Goal: Task Accomplishment & Management: Manage account settings

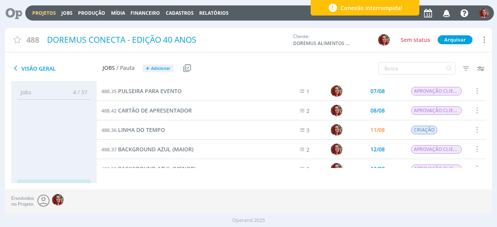
scroll to position [35, 0]
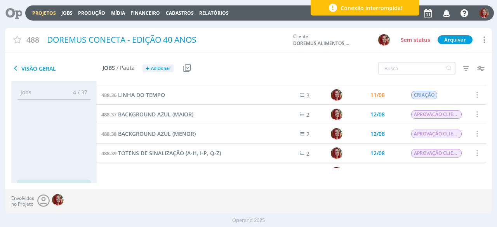
click at [16, 8] on icon at bounding box center [11, 12] width 16 height 15
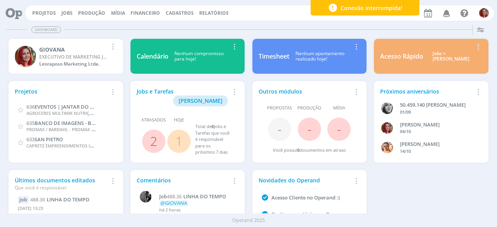
click at [450, 8] on icon "button" at bounding box center [447, 12] width 14 height 13
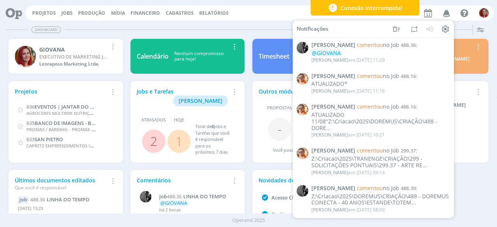
click at [142, 20] on div "Projetos Jobs Produção Mídia Financeiro Cadastros Relatórios Notificações Pablo…" at bounding box center [259, 12] width 469 height 15
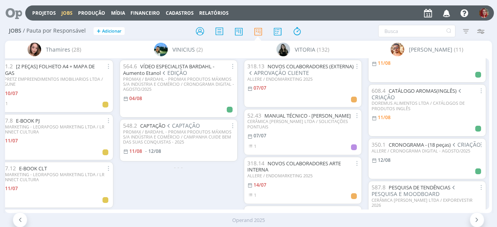
scroll to position [463, 0]
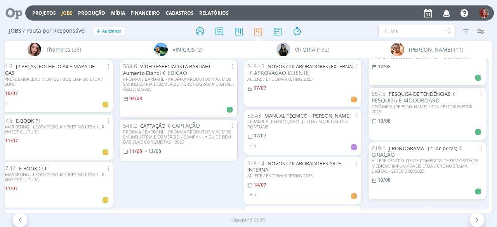
drag, startPoint x: 340, startPoint y: 215, endPoint x: 364, endPoint y: 209, distance: 25.2
click at [340, 215] on div "Operand 2025" at bounding box center [248, 221] width 497 height 14
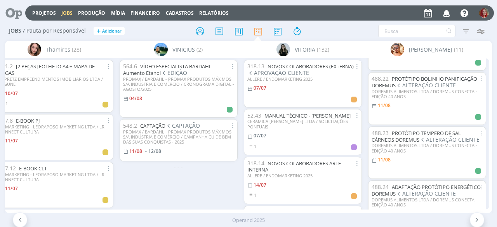
scroll to position [0, 0]
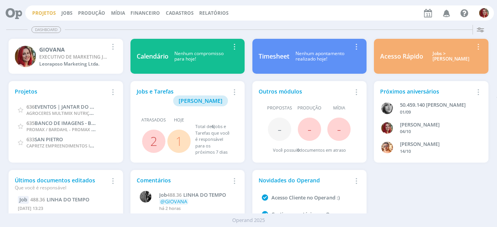
click at [49, 12] on link "Projetos" at bounding box center [44, 13] width 24 height 7
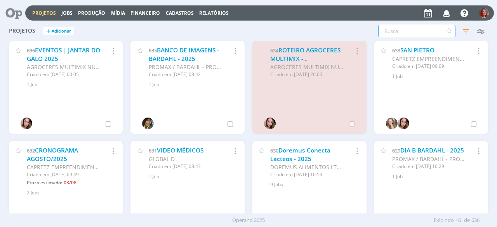
click at [389, 35] on input "text" at bounding box center [416, 31] width 77 height 12
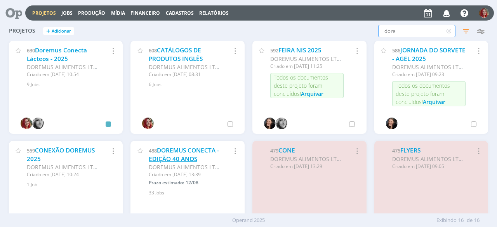
type input "dore"
click at [179, 155] on link "DOREMUS CONECTA - EDIÇÃO 40 ANOS" at bounding box center [184, 154] width 70 height 17
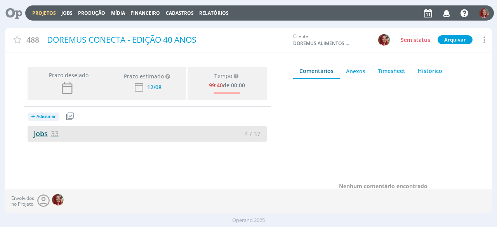
click at [53, 136] on span "33" at bounding box center [55, 133] width 8 height 9
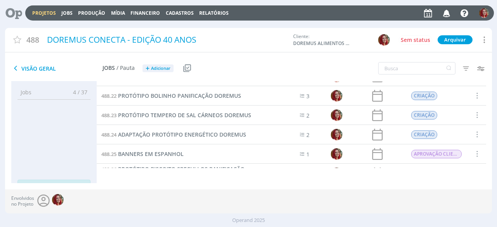
scroll to position [395, 0]
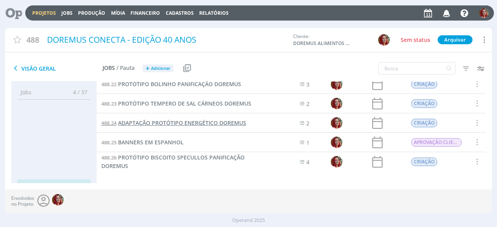
click at [235, 121] on span "ADAPTAÇÃO PROTÓTIPO ENERGÉTICO DOREMUS" at bounding box center [182, 122] width 128 height 7
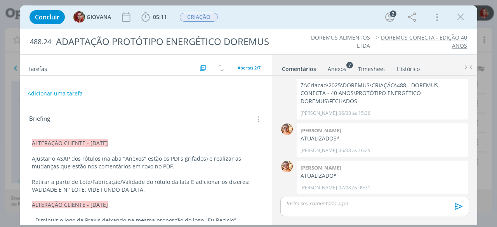
scroll to position [48, 0]
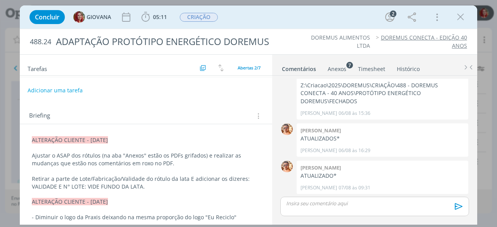
click at [104, 178] on p "Retirar a parte de Lote/Fabricação/Validade do rótulo da lata E adicionar os di…" at bounding box center [146, 183] width 228 height 16
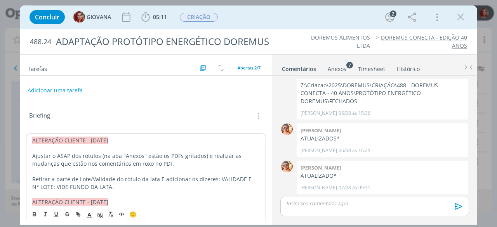
click at [111, 182] on p "Retirar a parte de Lote/Validade do rótulo da lata E adicionar os dizeres: VALI…" at bounding box center [146, 184] width 228 height 16
click at [34, 202] on p "- Fabricado pela Doremus e envasado pela Práxis" at bounding box center [146, 202] width 228 height 8
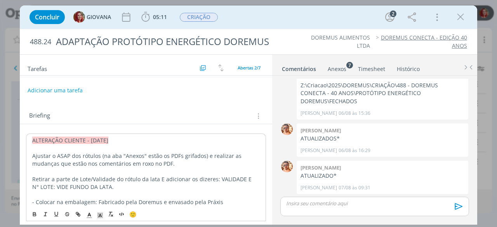
click at [33, 177] on p "Retirar a parte de Lote/Validade do rótulo da lata E adicionar os dizeres: VALI…" at bounding box center [146, 184] width 228 height 16
click at [264, 18] on div "Concluir GIOVANA 05:11 Iniciar Apontar Data * 11/08/2025 Horas * 00:00 Tarefa S…" at bounding box center [249, 17] width 446 height 19
click at [457, 14] on icon "dialog" at bounding box center [461, 17] width 12 height 12
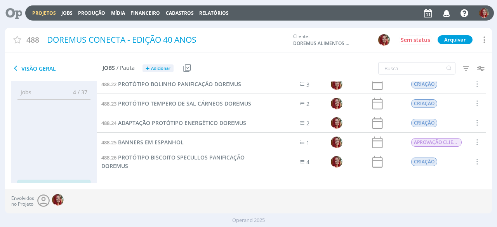
click at [12, 11] on icon at bounding box center [11, 12] width 16 height 15
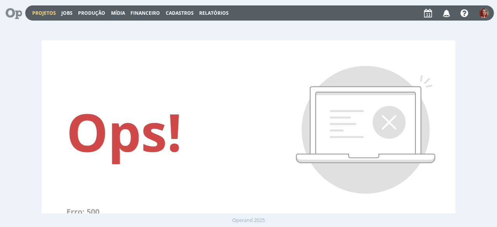
click at [42, 11] on link "Projetos" at bounding box center [44, 13] width 24 height 7
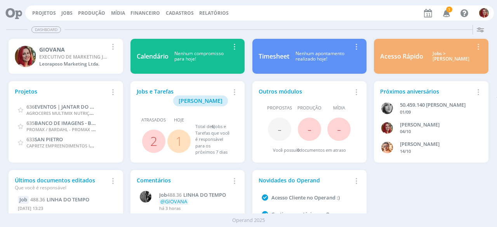
click at [450, 9] on span "1" at bounding box center [449, 10] width 6 height 6
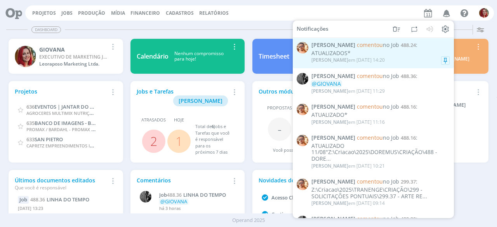
click at [358, 60] on div "[PERSON_NAME] em [DATE] 14:20" at bounding box center [347, 59] width 73 height 5
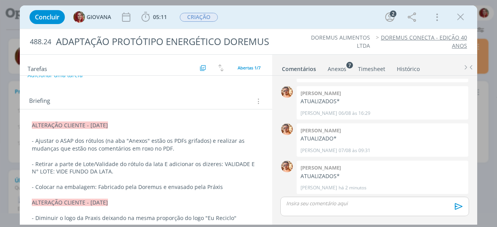
scroll to position [48, 0]
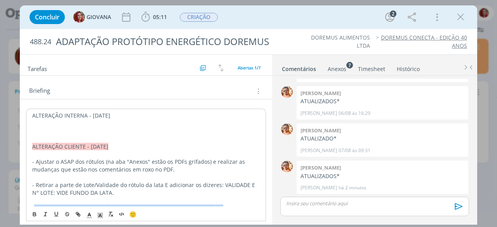
drag, startPoint x: 219, startPoint y: 205, endPoint x: 33, endPoint y: 206, distance: 185.6
click at [33, 206] on p "- Colocar na embalagem: Fabricado pela Doremus e envasado pela Práxis" at bounding box center [146, 209] width 228 height 8
copy p "Colocar na embalagem: Fabricado pela Doremus e envasado pela Práxis"
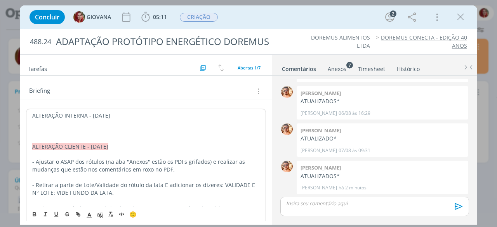
click at [41, 125] on p "dialog" at bounding box center [146, 124] width 228 height 8
click at [47, 114] on p "ALTERAÇÃO INTERNA - 11/08/25" at bounding box center [146, 116] width 228 height 8
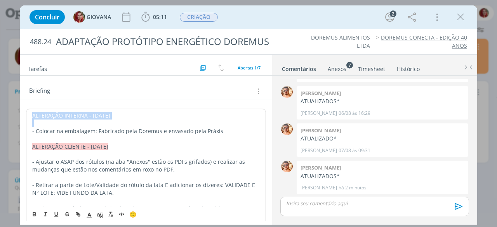
click at [47, 114] on p "ALTERAÇÃO INTERNA - 11/08/25" at bounding box center [146, 116] width 228 height 8
click at [99, 215] on polyline "dialog" at bounding box center [100, 215] width 3 height 3
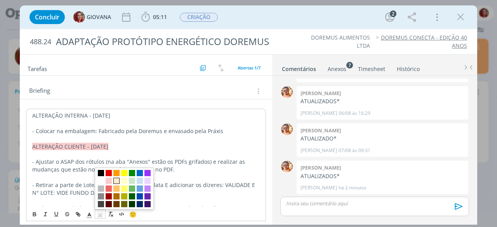
click at [117, 177] on span "dialog" at bounding box center [124, 189] width 59 height 42
click at [116, 179] on span "dialog" at bounding box center [116, 181] width 6 height 6
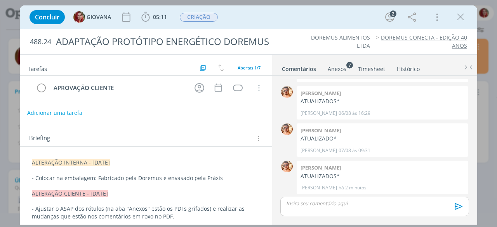
click at [43, 111] on button "Adicionar uma tarefa" at bounding box center [54, 112] width 55 height 13
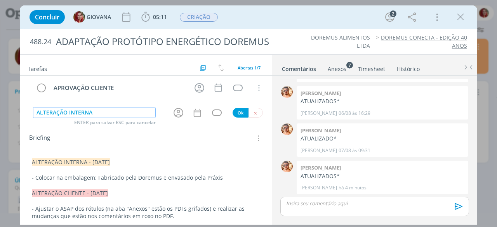
type input "ALTERAÇÃO INTERNA"
click at [237, 113] on button "Ok" at bounding box center [241, 113] width 16 height 10
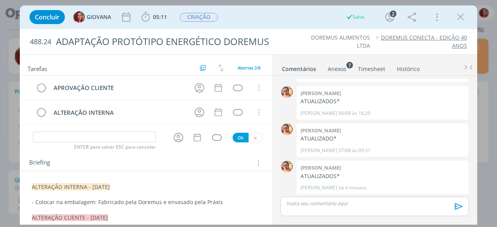
click at [255, 131] on div "ENTER para salvar ESC para cancelar Ok" at bounding box center [146, 137] width 252 height 13
click at [253, 136] on icon "dialog" at bounding box center [255, 138] width 5 height 5
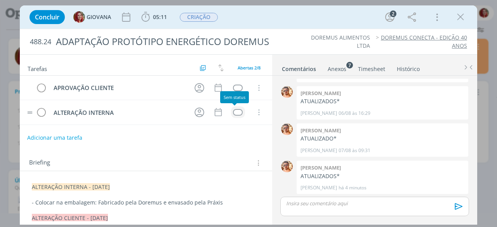
click at [233, 112] on div "dialog" at bounding box center [238, 112] width 10 height 7
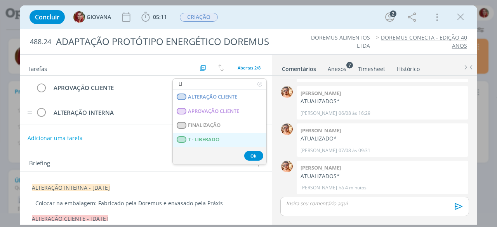
type input "LI"
click at [216, 140] on span "T - LIBERADO" at bounding box center [203, 140] width 31 height 6
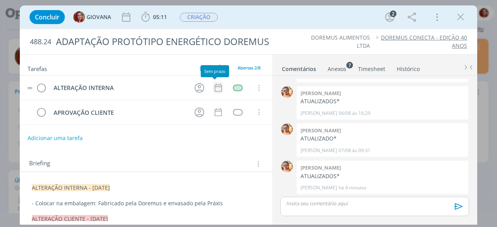
click at [215, 89] on icon "dialog" at bounding box center [218, 88] width 7 height 8
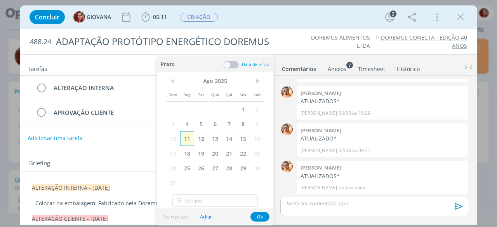
click at [188, 135] on span "11" at bounding box center [187, 138] width 14 height 15
click at [262, 216] on button "Ok" at bounding box center [259, 217] width 19 height 10
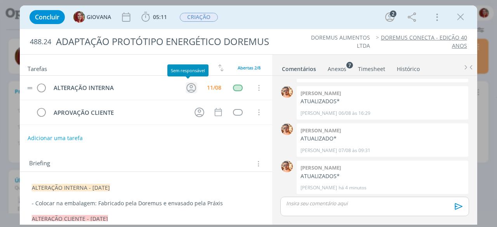
click at [189, 89] on icon "dialog" at bounding box center [191, 88] width 12 height 12
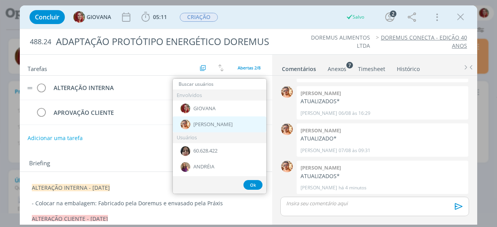
click at [189, 122] on img "dialog" at bounding box center [186, 125] width 10 height 10
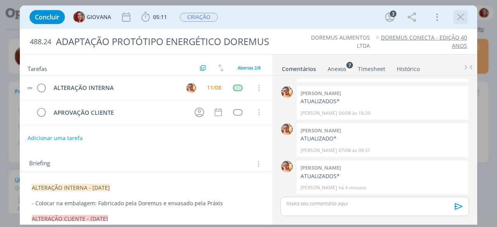
click at [461, 18] on icon "dialog" at bounding box center [461, 17] width 12 height 12
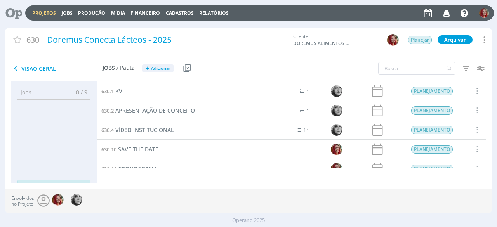
click at [118, 92] on span "KV" at bounding box center [118, 90] width 7 height 7
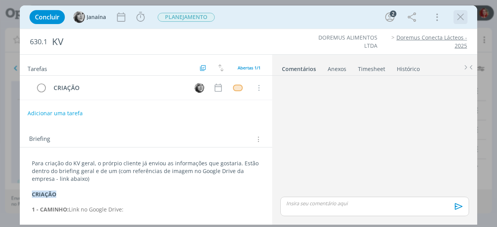
click at [457, 19] on icon "dialog" at bounding box center [461, 17] width 12 height 12
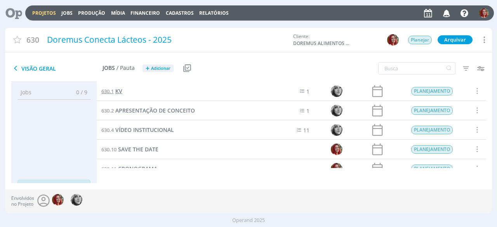
click at [120, 89] on span "KV" at bounding box center [118, 90] width 7 height 7
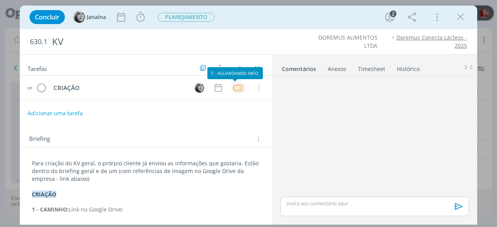
click at [233, 88] on div "dialog" at bounding box center [238, 88] width 10 height 7
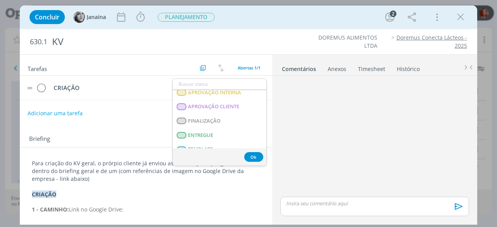
scroll to position [198, 0]
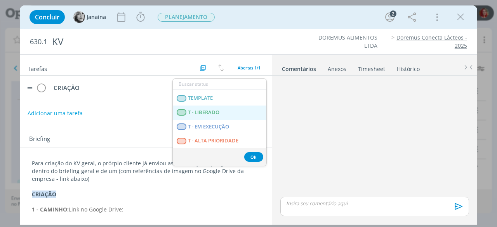
click at [230, 116] on LIBERADO "T - LIBERADO" at bounding box center [220, 113] width 94 height 14
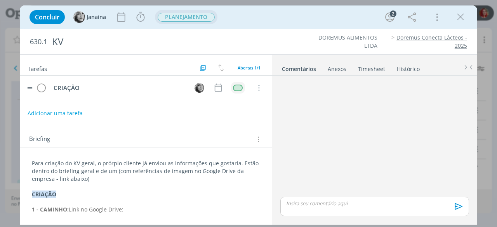
click at [184, 17] on span "PLANEJAMENTO" at bounding box center [186, 17] width 57 height 9
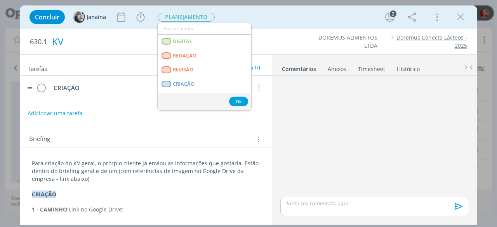
click at [252, 45] on div "KV" at bounding box center [165, 41] width 233 height 19
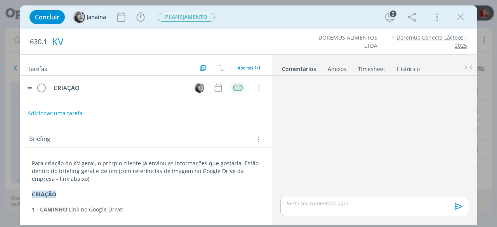
click at [252, 45] on div "KV" at bounding box center [165, 41] width 233 height 19
click at [199, 21] on span "PLANEJAMENTO" at bounding box center [186, 17] width 57 height 9
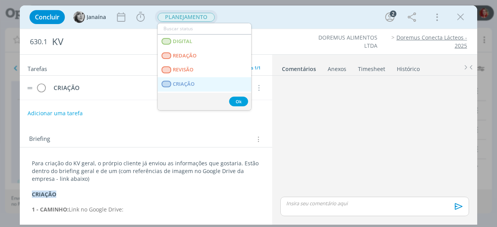
click at [173, 85] on span "CRIAÇÃO" at bounding box center [184, 84] width 22 height 6
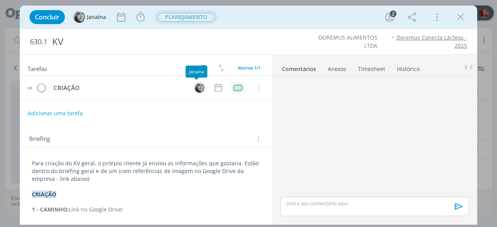
click at [195, 88] on img "dialog" at bounding box center [200, 88] width 10 height 10
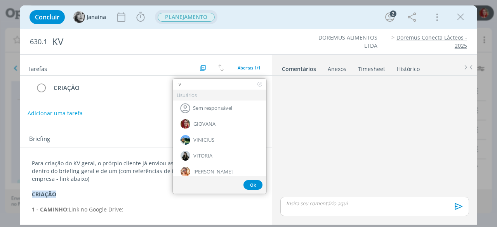
type input "v"
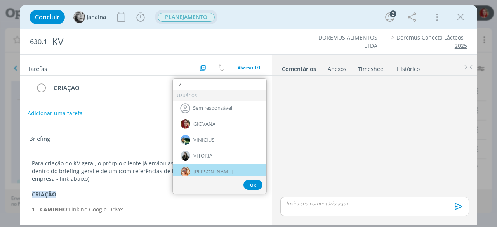
scroll to position [3, 0]
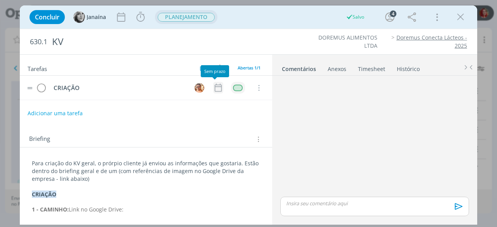
click at [215, 90] on icon "dialog" at bounding box center [218, 88] width 7 height 8
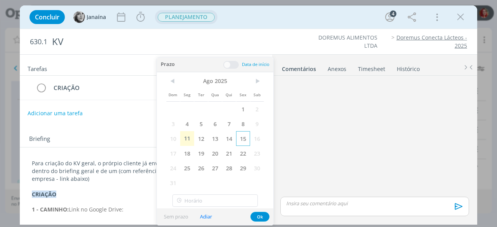
click at [249, 136] on span "15" at bounding box center [243, 138] width 14 height 15
click at [265, 219] on button "Ok" at bounding box center [259, 217] width 19 height 10
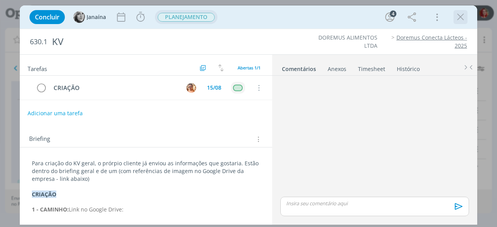
click at [461, 20] on icon "dialog" at bounding box center [461, 17] width 12 height 12
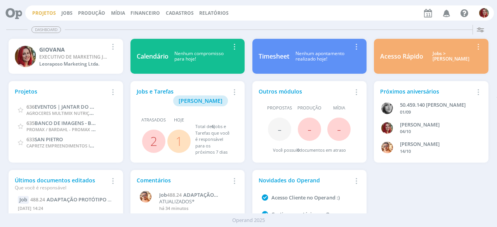
click at [41, 12] on link "Projetos" at bounding box center [44, 13] width 24 height 7
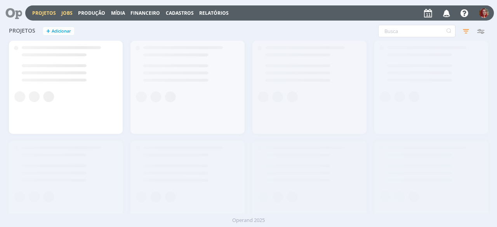
click at [63, 10] on link "Jobs" at bounding box center [66, 13] width 11 height 7
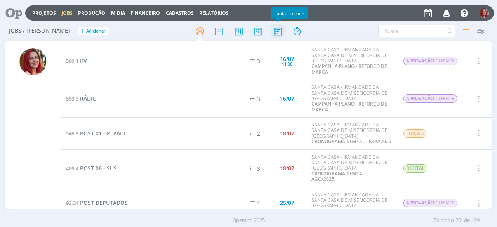
click at [277, 31] on icon at bounding box center [278, 31] width 14 height 15
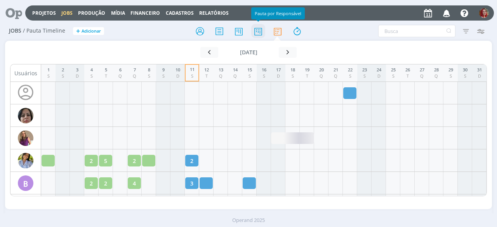
click at [257, 31] on icon at bounding box center [258, 31] width 14 height 15
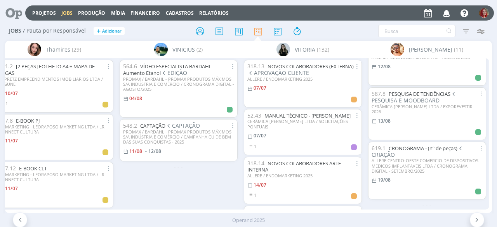
scroll to position [463, 0]
click at [483, 201] on div "- - -" at bounding box center [427, 205] width 124 height 8
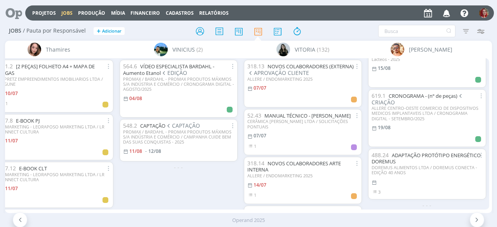
scroll to position [301, 0]
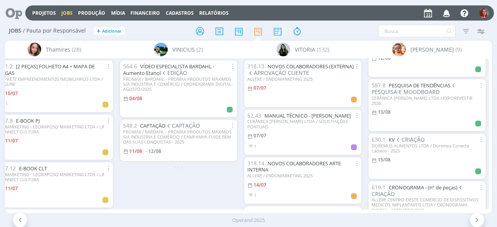
click at [450, 12] on icon "button" at bounding box center [447, 12] width 14 height 13
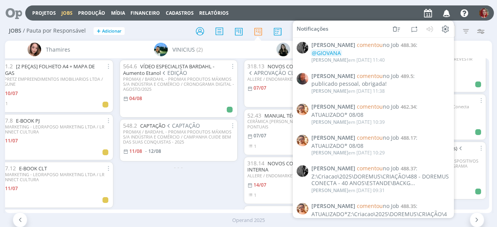
scroll to position [289, 0]
click at [189, 172] on div "564.6 VÍDEO ESPECIALISTA BARDAHL - Aumento Etanol EDIÇÃO PROMAX / BARDAHL - PRO…" at bounding box center [178, 133] width 124 height 151
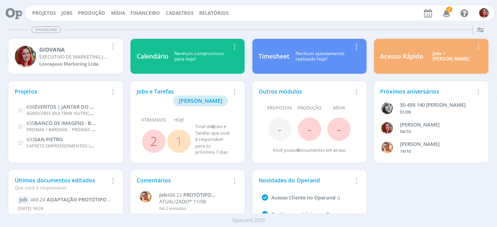
click at [443, 10] on icon "button" at bounding box center [447, 12] width 14 height 13
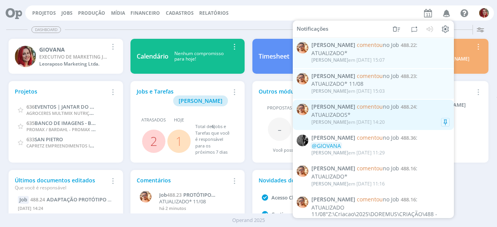
click at [412, 109] on span "Victor M. comentou no Job 488.24 :" at bounding box center [380, 107] width 138 height 7
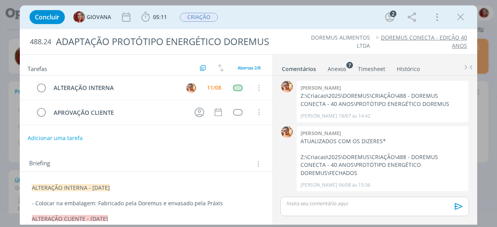
scroll to position [109, 0]
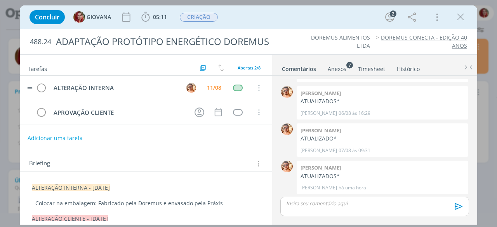
click at [268, 94] on tr "ALTERAÇÃO INTERNA 11/08 Cancelar" at bounding box center [146, 88] width 252 height 24
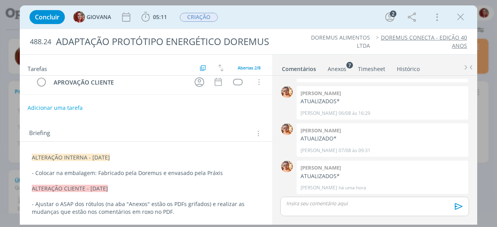
scroll to position [0, 0]
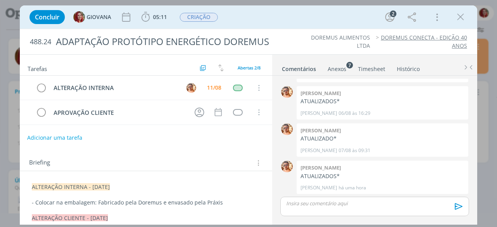
click at [43, 134] on button "Adicionar uma tarefa" at bounding box center [54, 137] width 55 height 13
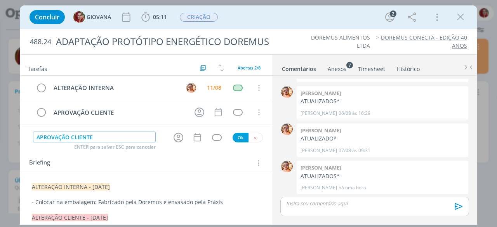
type input "APROVAÇÃO CLIENTE"
click at [235, 139] on button "Ok" at bounding box center [241, 138] width 16 height 10
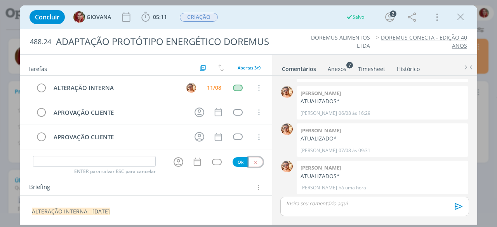
click at [251, 157] on button "dialog" at bounding box center [256, 162] width 14 height 10
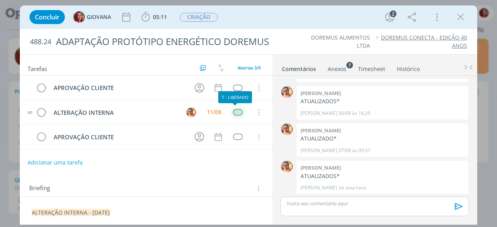
click at [233, 111] on div "dialog" at bounding box center [238, 112] width 10 height 7
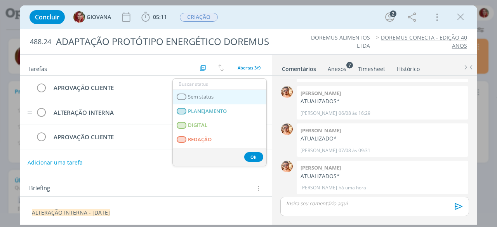
click at [203, 97] on span "Sem status" at bounding box center [201, 97] width 26 height 6
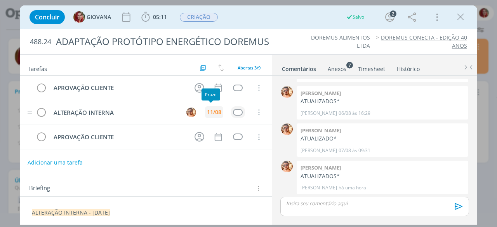
click at [207, 110] on div "11/08" at bounding box center [214, 112] width 14 height 5
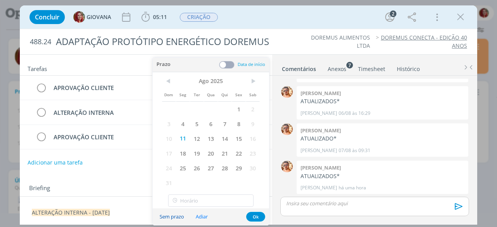
click at [177, 218] on button "Sem prazo" at bounding box center [172, 217] width 35 height 10
click at [258, 220] on button "Ok" at bounding box center [255, 217] width 19 height 10
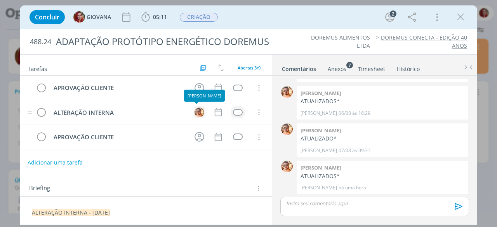
click at [195, 108] on img "dialog" at bounding box center [200, 113] width 10 height 10
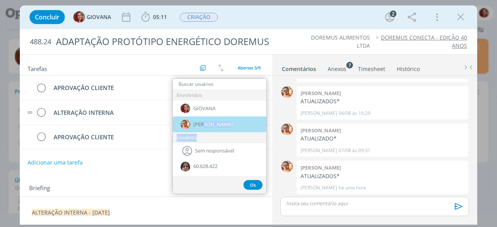
drag, startPoint x: 203, startPoint y: 121, endPoint x: 207, endPoint y: 141, distance: 20.6
click at [207, 141] on div "Envolvidos GIOVANA Victor M. Usuários Sem responsável 60.628.422 ANDRÉIA Aline …" at bounding box center [220, 133] width 94 height 86
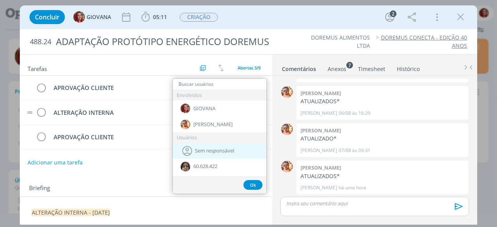
click at [207, 146] on div "Sem responsável" at bounding box center [220, 151] width 94 height 16
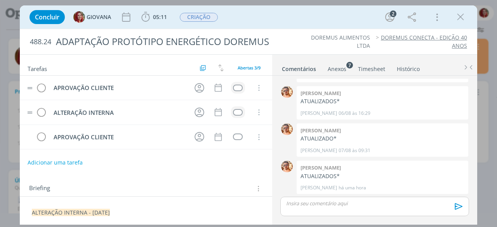
click at [231, 90] on td "dialog" at bounding box center [238, 88] width 14 height 12
click at [235, 85] on div "dialog" at bounding box center [238, 88] width 10 height 7
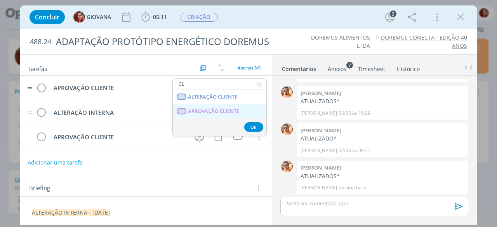
type input "CL"
click at [234, 110] on span "APROVAÇÃO CLIENTE" at bounding box center [213, 111] width 51 height 6
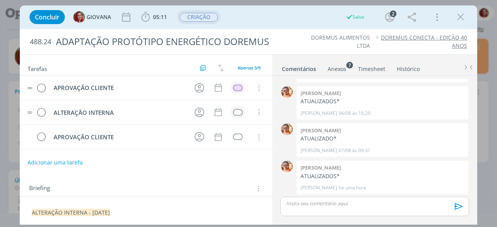
click at [200, 16] on span "CRIAÇÃO" at bounding box center [199, 17] width 38 height 9
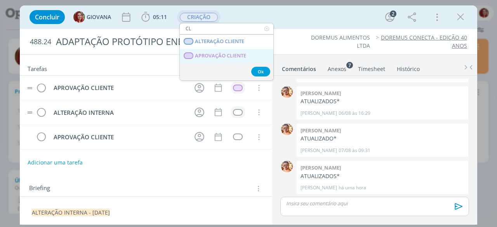
type input "CL"
click at [203, 51] on CLIENTE "APROVAÇÃO CLIENTE" at bounding box center [227, 56] width 94 height 14
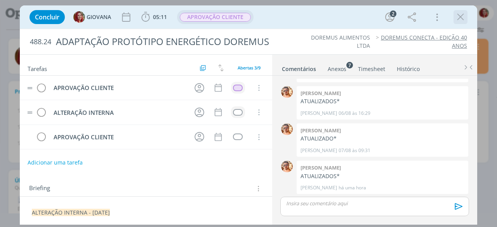
click at [463, 19] on icon "dialog" at bounding box center [461, 17] width 12 height 12
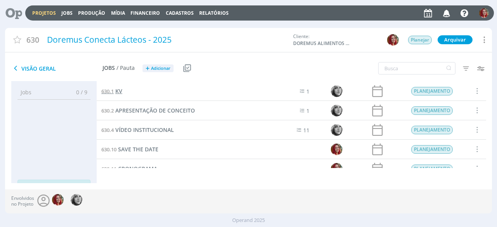
click at [115, 93] on link "630.1 KV" at bounding box center [111, 91] width 21 height 9
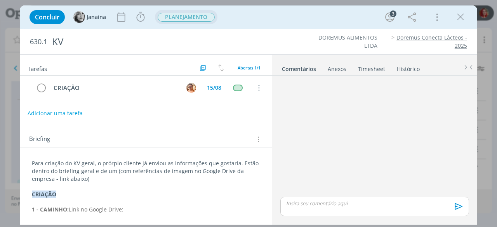
click at [191, 15] on span "PLANEJAMENTO" at bounding box center [186, 17] width 57 height 9
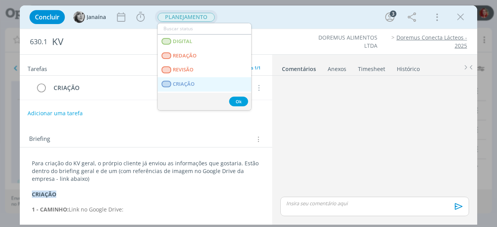
click at [175, 79] on link "CRIAÇÃO" at bounding box center [205, 84] width 94 height 14
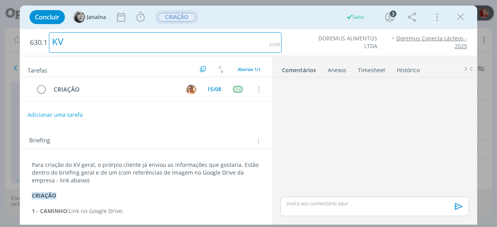
click at [254, 45] on div "KV" at bounding box center [165, 42] width 233 height 21
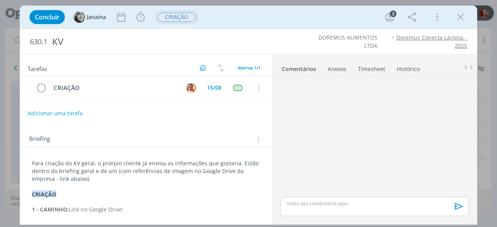
click at [299, 35] on ul "DOREMUS ALIMENTOS LTDA Doremus Conecta Lácteos - 2025" at bounding box center [377, 42] width 177 height 16
click at [460, 22] on icon "dialog" at bounding box center [461, 17] width 12 height 12
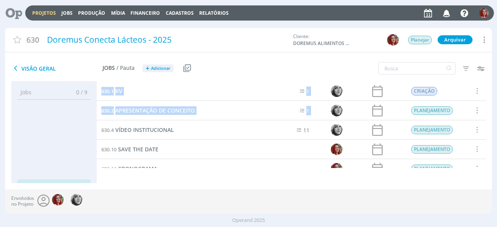
drag, startPoint x: 482, startPoint y: 105, endPoint x: 483, endPoint y: 111, distance: 6.4
click at [483, 111] on div "630.1 KV 1 CRIAÇÃO Selecionar Concluir Cancelar Iniciar timesheet 630.2 APRESEN…" at bounding box center [291, 125] width 389 height 86
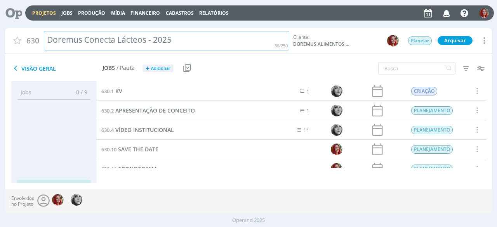
click at [255, 49] on div "630 Doremus Conecta Lácteos - 2025 Cliente: DOREMUS ALIMENTOS LTDA Planejar Arq…" at bounding box center [248, 41] width 487 height 26
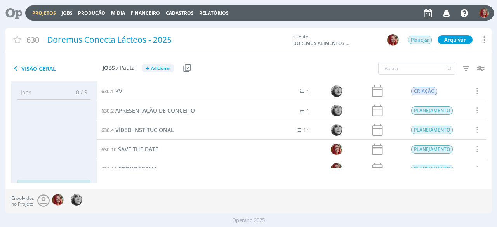
click at [227, 60] on div "Visão Geral Jobs / Pauta + Adicionar Usar Job de template Criar template a part…" at bounding box center [167, 68] width 325 height 19
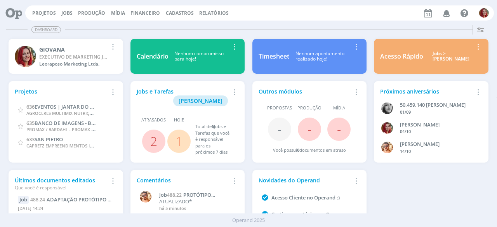
click at [450, 17] on icon "button" at bounding box center [447, 12] width 14 height 13
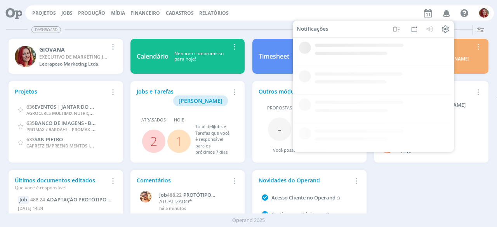
click at [280, 23] on div "Dashboard Salvar Selecione abaixo os cards desejados: Meus Meu Perfil Agenda Ti…" at bounding box center [248, 124] width 497 height 205
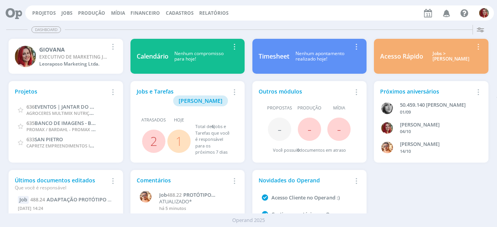
click at [454, 15] on button "button" at bounding box center [446, 13] width 16 height 14
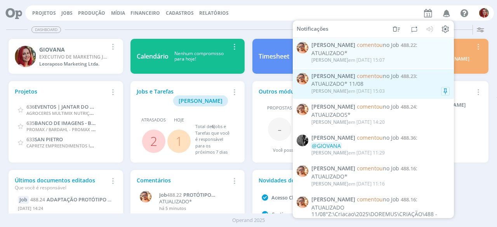
click at [357, 81] on div "ATUALIZADO* 11/08" at bounding box center [380, 84] width 138 height 7
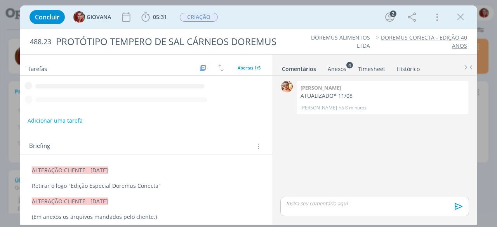
scroll to position [101, 0]
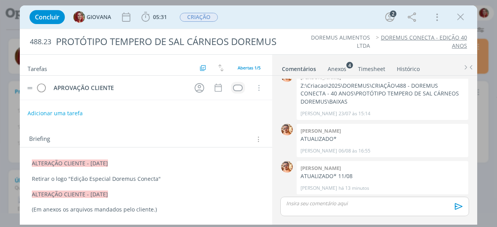
click at [236, 91] on td "dialog" at bounding box center [238, 88] width 14 height 12
click at [236, 86] on div "dialog" at bounding box center [238, 88] width 10 height 7
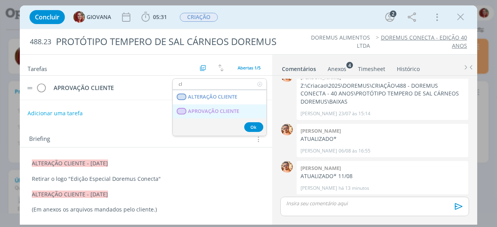
type input "cl"
click at [237, 109] on span "APROVAÇÃO CLIENTE" at bounding box center [213, 111] width 51 height 6
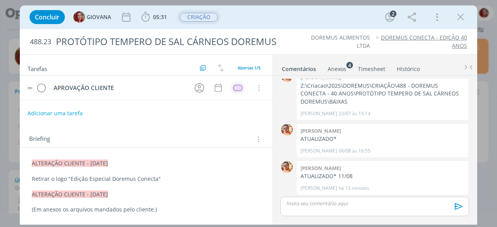
click at [207, 18] on span "CRIAÇÃO" at bounding box center [199, 17] width 38 height 9
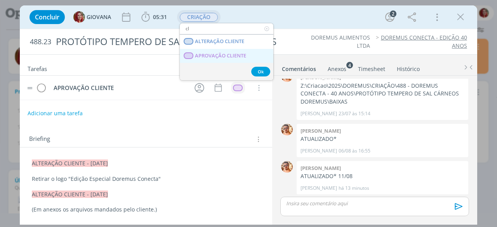
type input "cl"
click at [204, 51] on CLIENTE "APROVAÇÃO CLIENTE" at bounding box center [227, 56] width 94 height 14
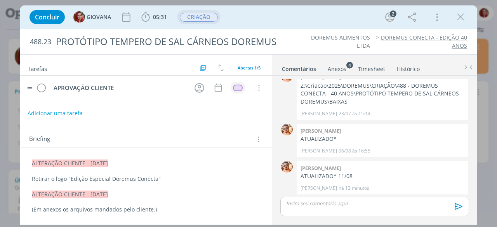
click at [195, 24] on span "CRIAÇÃO" at bounding box center [198, 17] width 43 height 14
click at [191, 21] on span "CRIAÇÃO" at bounding box center [199, 17] width 38 height 9
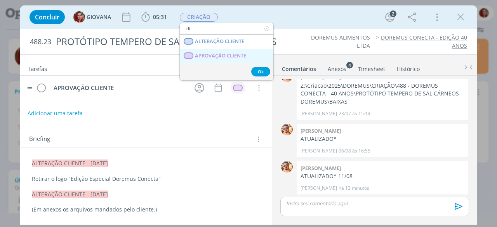
type input "cli"
click at [212, 53] on span "APROVAÇÃO CLIENTE" at bounding box center [220, 56] width 51 height 6
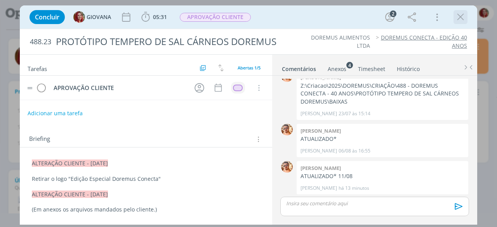
click at [464, 16] on icon "dialog" at bounding box center [461, 17] width 12 height 12
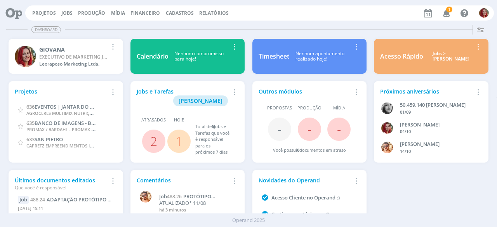
click at [445, 17] on icon "button" at bounding box center [447, 12] width 14 height 13
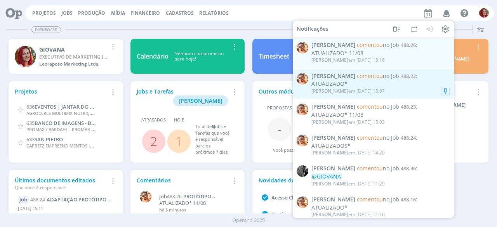
click at [367, 92] on div "Victor M. em 11/08 às 15:07" at bounding box center [347, 91] width 73 height 5
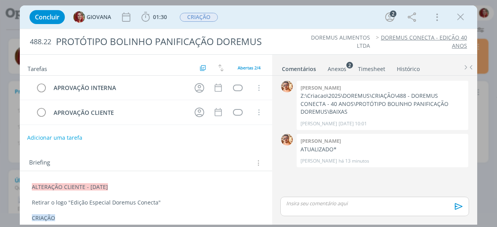
click at [49, 133] on button "Adicionar uma tarefa" at bounding box center [54, 137] width 55 height 13
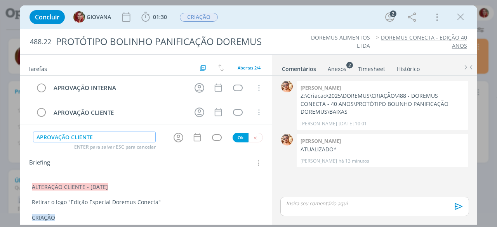
type input "APROVAÇÃO CLIENTE"
click at [239, 134] on button "Ok" at bounding box center [241, 138] width 16 height 10
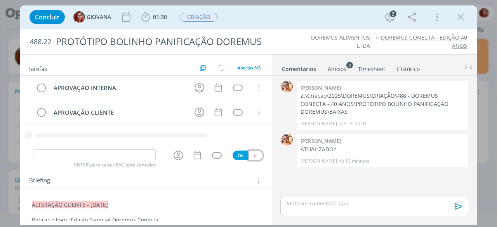
click at [255, 154] on button "dialog" at bounding box center [256, 156] width 14 height 10
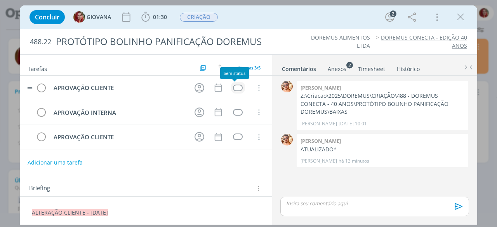
click at [237, 85] on div "dialog" at bounding box center [238, 88] width 10 height 7
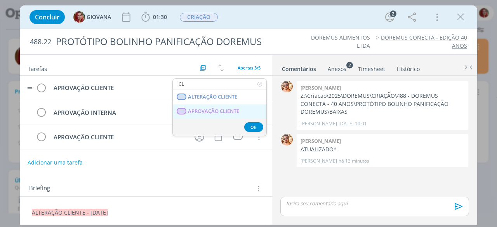
type input "CL"
click at [225, 106] on CLIENTE "APROVAÇÃO CLIENTE" at bounding box center [220, 111] width 94 height 14
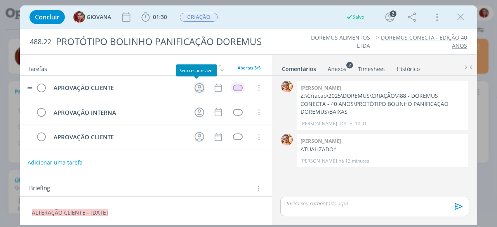
click at [200, 87] on icon "dialog" at bounding box center [199, 88] width 12 height 12
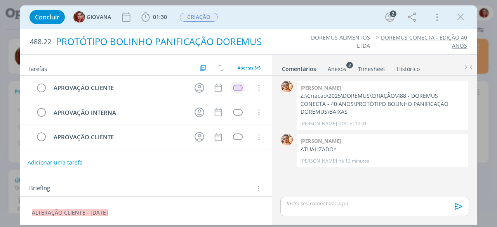
click at [272, 34] on div "PROTÓTIPO BOLINHO PANIFICAÇÃO DOREMUS" at bounding box center [167, 41] width 229 height 19
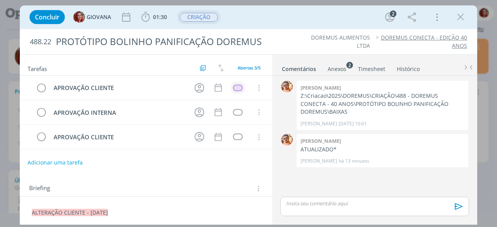
click at [203, 19] on span "CRIAÇÃO" at bounding box center [199, 17] width 38 height 9
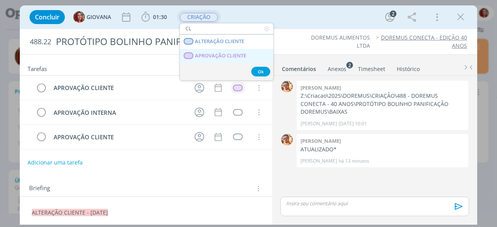
type input "CL"
click at [207, 57] on span "APROVAÇÃO CLIENTE" at bounding box center [220, 56] width 51 height 6
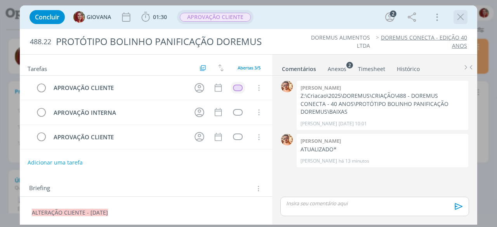
click at [464, 14] on icon "dialog" at bounding box center [461, 17] width 12 height 12
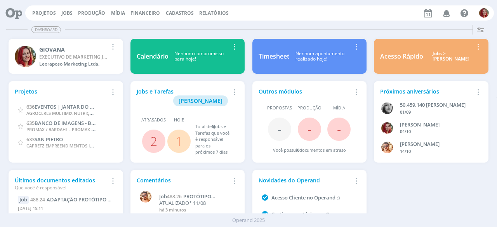
click at [445, 12] on icon "button" at bounding box center [447, 12] width 14 height 13
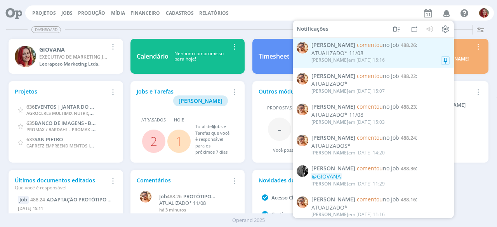
click at [387, 59] on div "Victor M. em 11/08 às 15:16" at bounding box center [380, 60] width 138 height 8
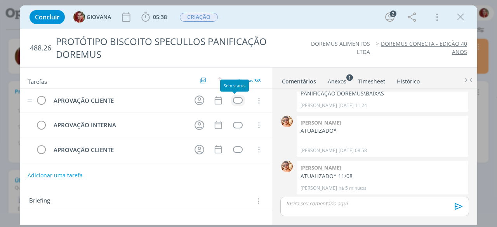
click at [236, 102] on div "dialog" at bounding box center [238, 100] width 10 height 7
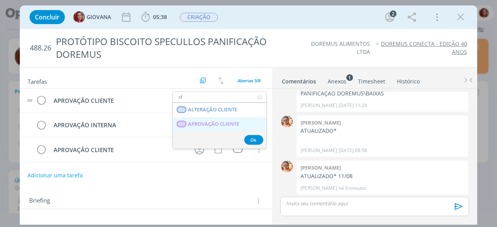
type input "cl"
click at [249, 124] on CLIENTE "APROVAÇÃO CLIENTE" at bounding box center [220, 124] width 94 height 14
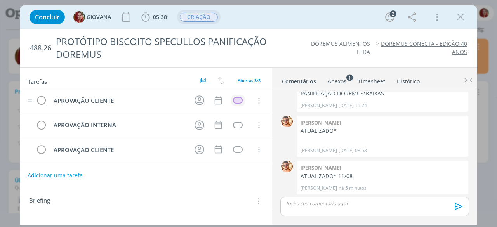
click at [206, 16] on span "CRIAÇÃO" at bounding box center [199, 17] width 38 height 9
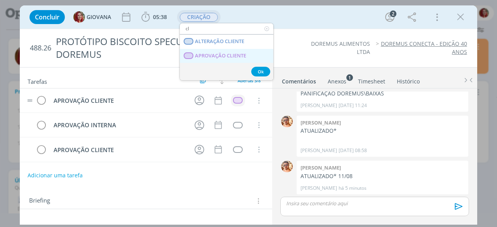
type input "cl"
click at [204, 58] on span "APROVAÇÃO CLIENTE" at bounding box center [220, 56] width 51 height 6
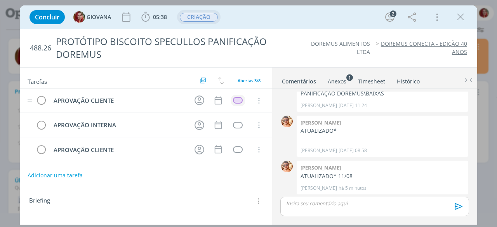
click at [210, 17] on span "CRIAÇÃO" at bounding box center [199, 17] width 38 height 9
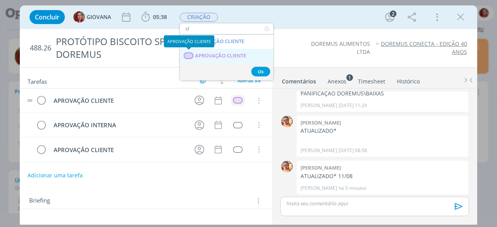
type input "cl"
click at [187, 53] on div "dialog" at bounding box center [189, 55] width 10 height 7
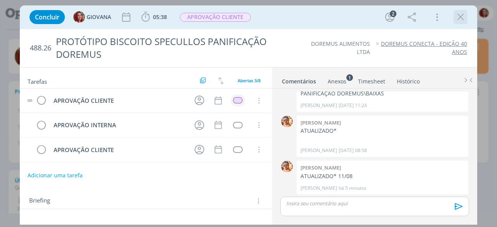
click at [459, 18] on icon "dialog" at bounding box center [461, 17] width 12 height 12
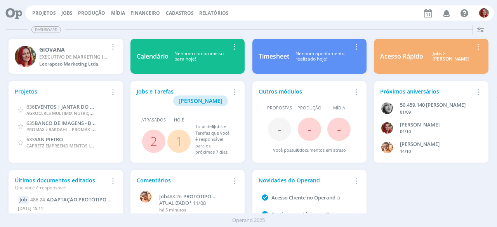
click at [16, 12] on icon at bounding box center [11, 12] width 16 height 15
